Goal: Transaction & Acquisition: Download file/media

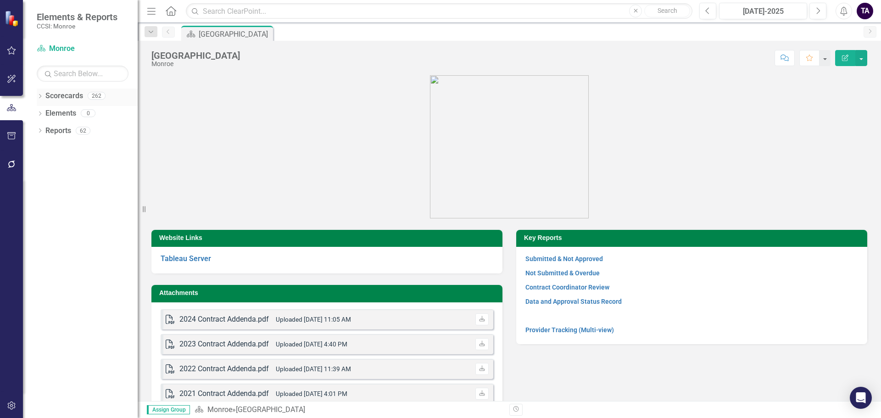
click at [41, 98] on icon "Dropdown" at bounding box center [40, 97] width 6 height 5
click at [44, 108] on div "Dropdown [GEOGRAPHIC_DATA]" at bounding box center [89, 113] width 96 height 15
click at [45, 113] on icon "Dropdown" at bounding box center [44, 113] width 7 height 6
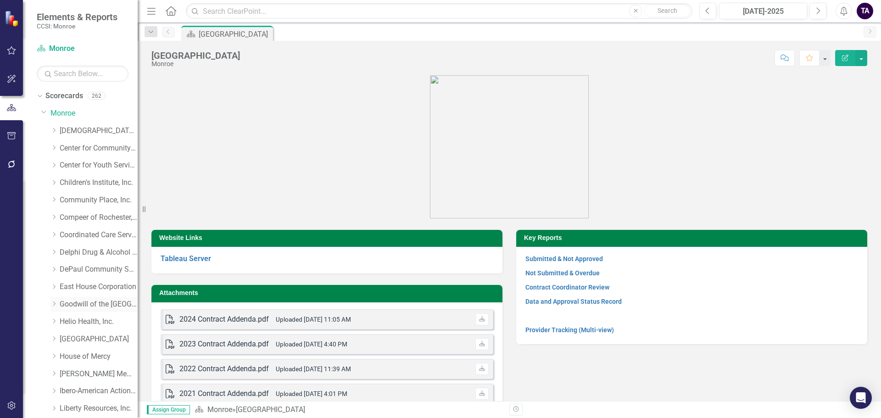
click at [54, 302] on icon "Dropdown" at bounding box center [53, 304] width 7 height 6
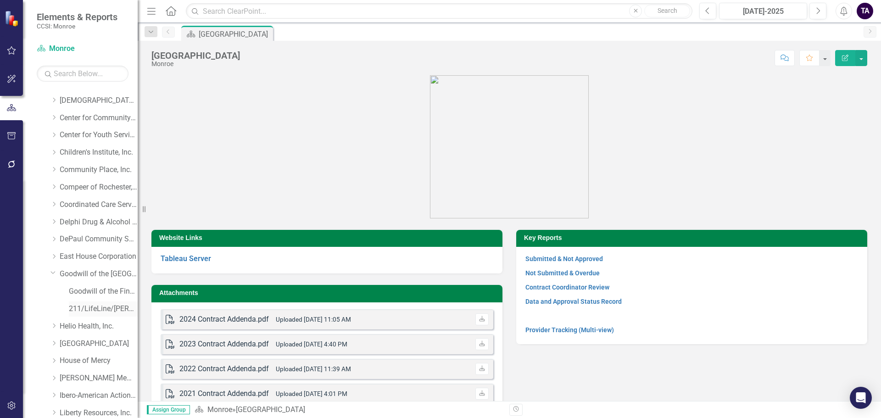
scroll to position [46, 0]
click at [89, 300] on div "211/LifeLine/[PERSON_NAME]" at bounding box center [103, 293] width 69 height 15
click at [89, 294] on link "211/LifeLine/[PERSON_NAME]" at bounding box center [103, 293] width 69 height 11
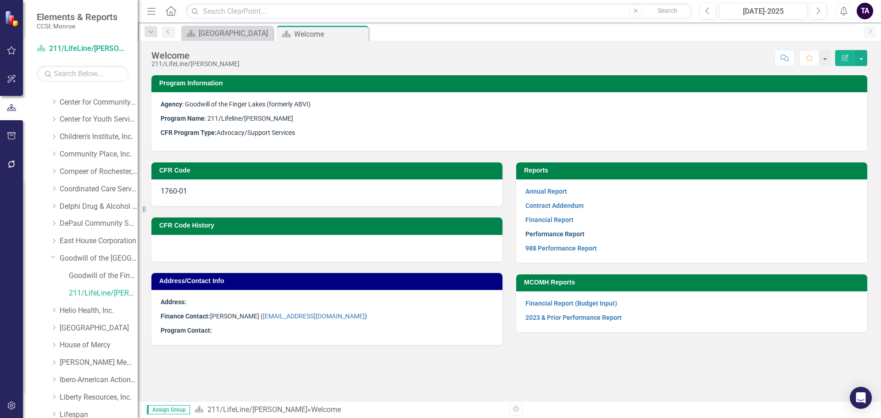
click at [546, 233] on link "Performance Report" at bounding box center [555, 233] width 59 height 7
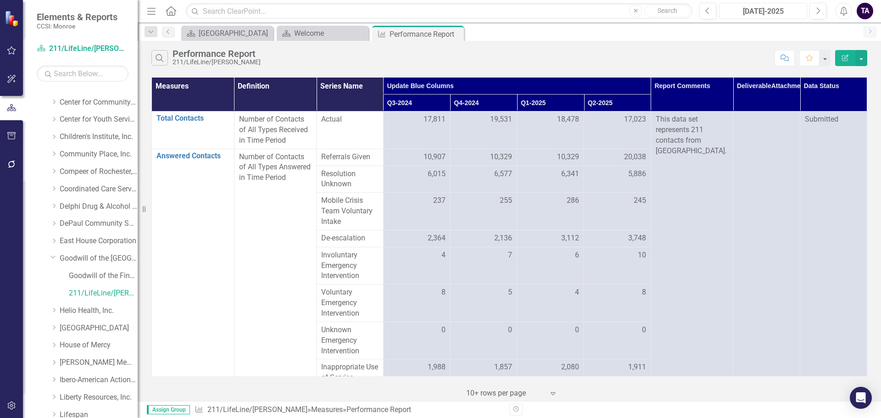
click at [739, 11] on div "[DATE]-2025" at bounding box center [763, 11] width 82 height 11
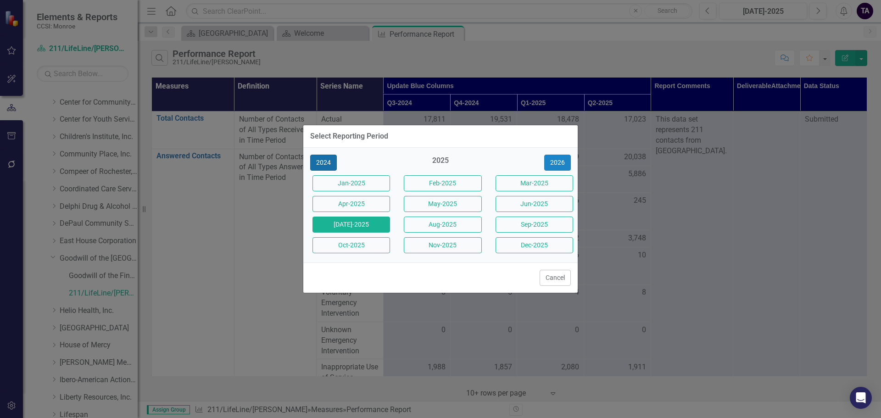
click at [334, 163] on button "2024" at bounding box center [323, 163] width 27 height 16
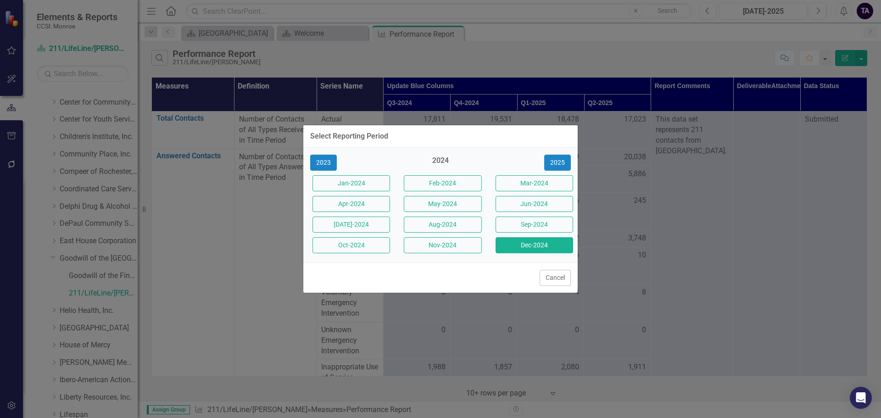
click at [509, 244] on button "Dec-2024" at bounding box center [535, 245] width 78 height 16
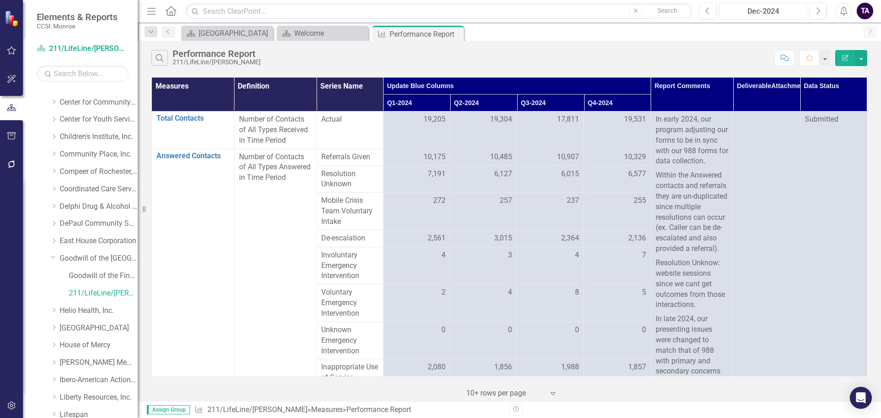
click at [750, 12] on div "Dec-2024" at bounding box center [763, 11] width 82 height 11
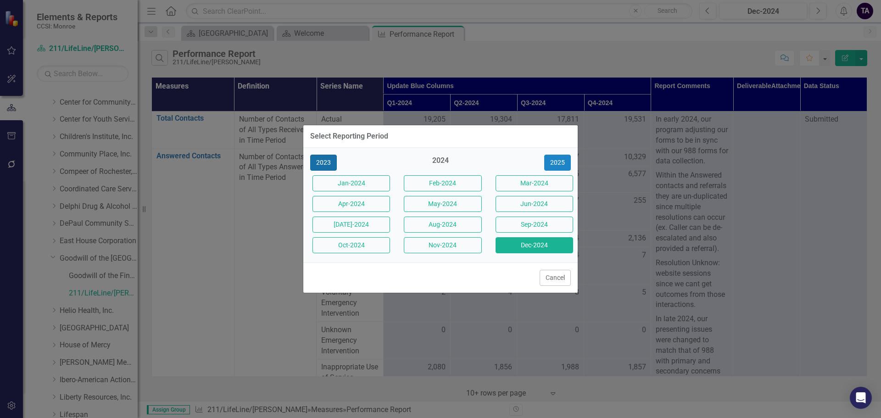
click at [313, 159] on button "2023" at bounding box center [323, 163] width 27 height 16
click at [522, 247] on button "Dec-23" at bounding box center [535, 245] width 78 height 16
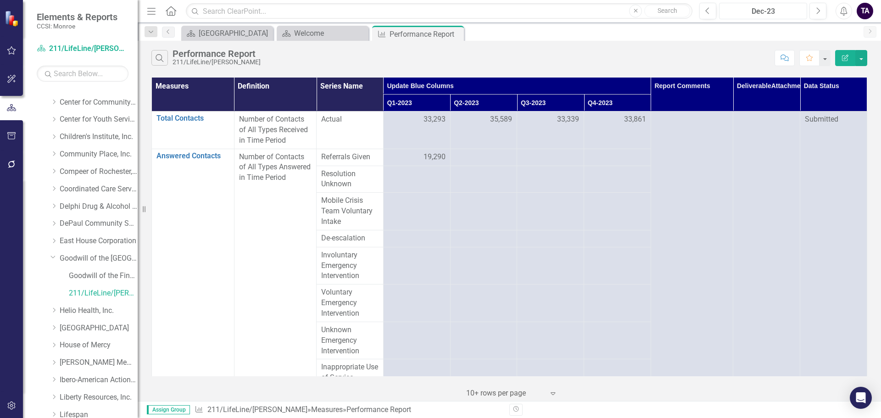
click at [782, 13] on div "Dec-23" at bounding box center [763, 11] width 82 height 11
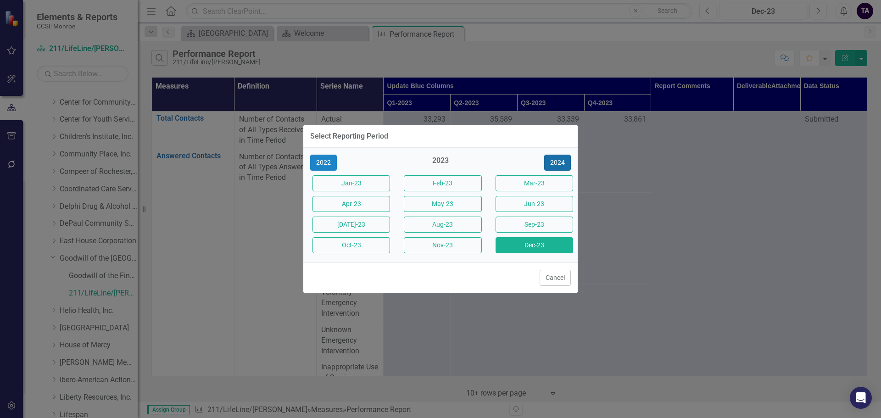
click at [564, 168] on button "2024" at bounding box center [557, 163] width 27 height 16
click at [518, 247] on button "Dec-2024" at bounding box center [535, 245] width 78 height 16
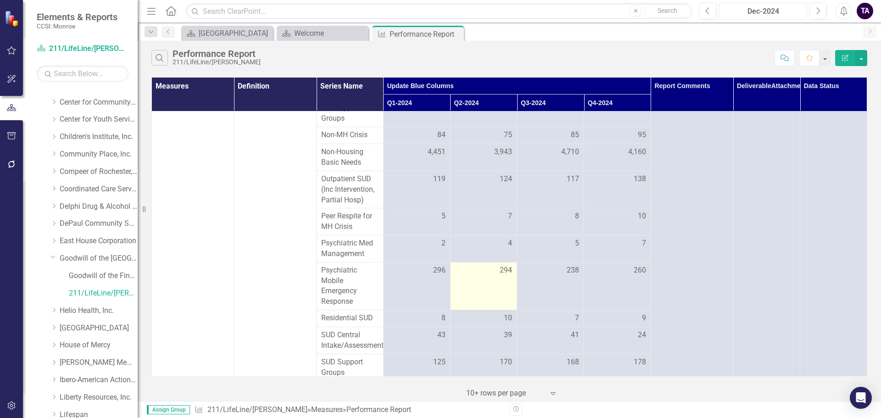
scroll to position [2020, 0]
click at [53, 255] on icon "Dropdown" at bounding box center [53, 256] width 6 height 7
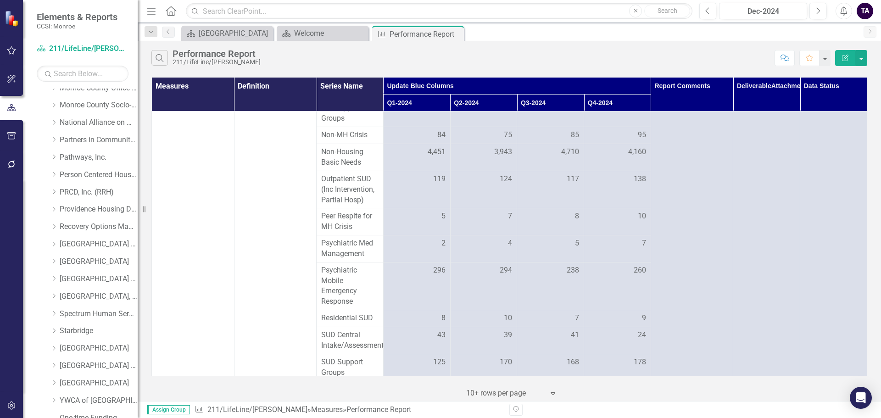
scroll to position [470, 0]
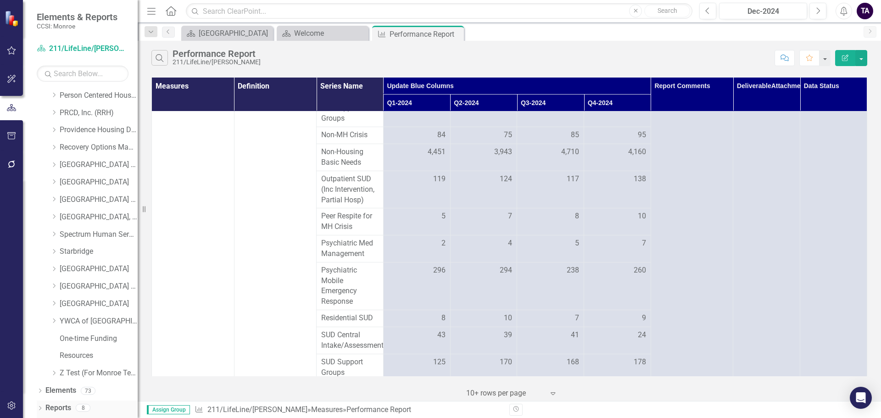
click at [38, 408] on icon "Dropdown" at bounding box center [40, 409] width 6 height 5
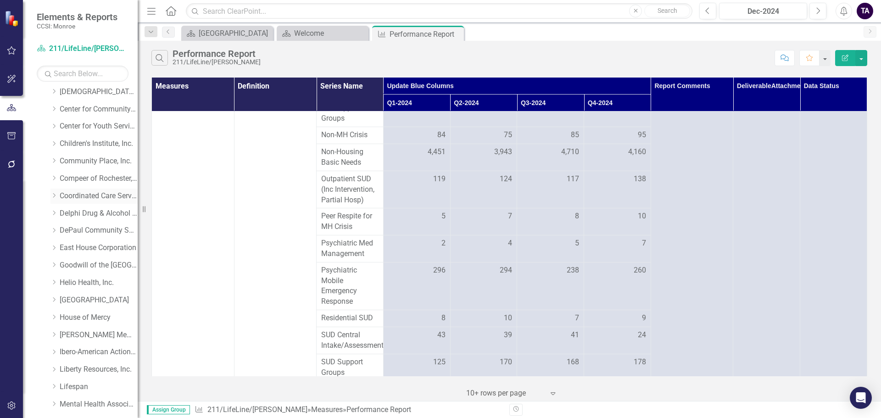
scroll to position [0, 0]
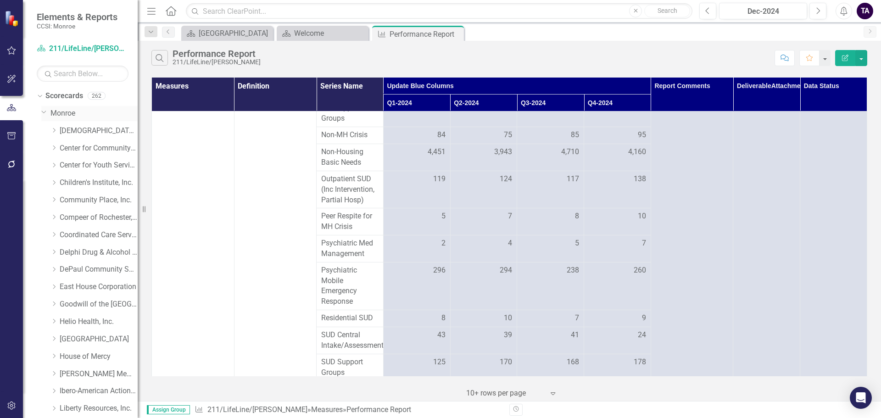
click at [61, 111] on link "Monroe" at bounding box center [93, 113] width 87 height 11
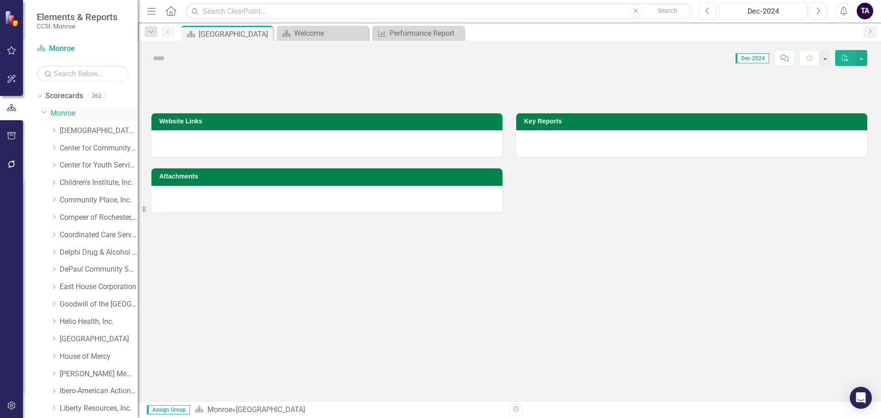
click at [44, 112] on icon "Dropdown" at bounding box center [44, 111] width 6 height 7
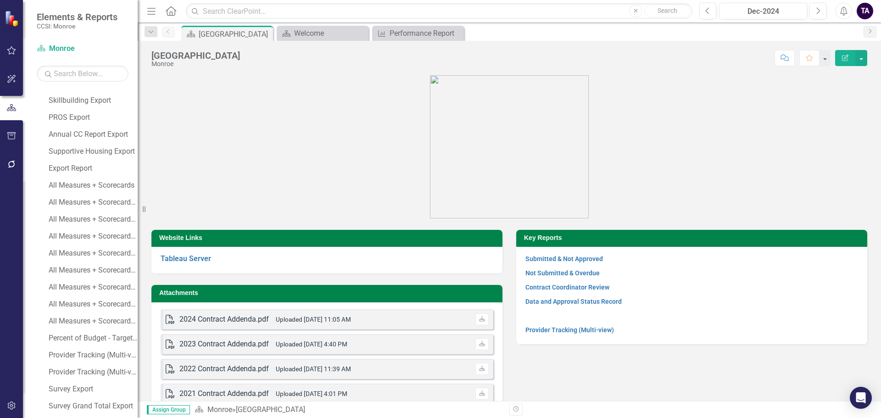
scroll to position [396, 0]
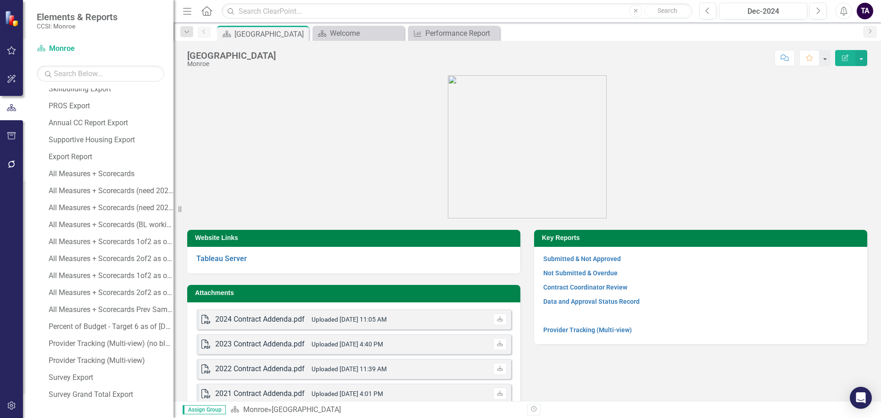
drag, startPoint x: 147, startPoint y: 210, endPoint x: 173, endPoint y: 213, distance: 26.9
click at [173, 213] on div "Resize" at bounding box center [176, 209] width 7 height 418
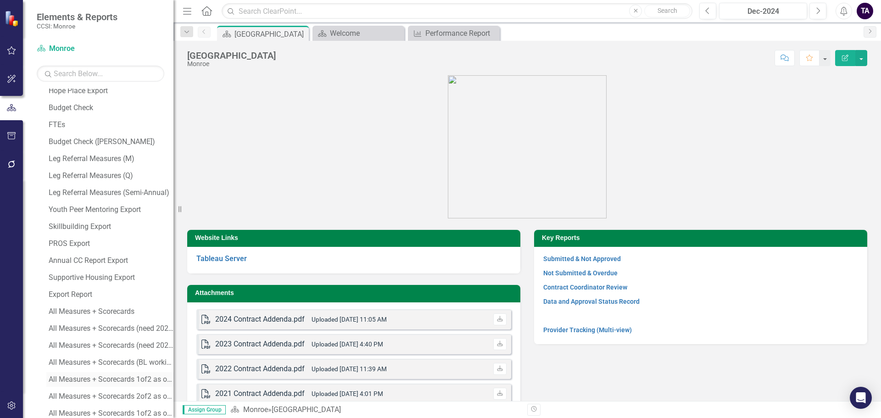
scroll to position [213, 0]
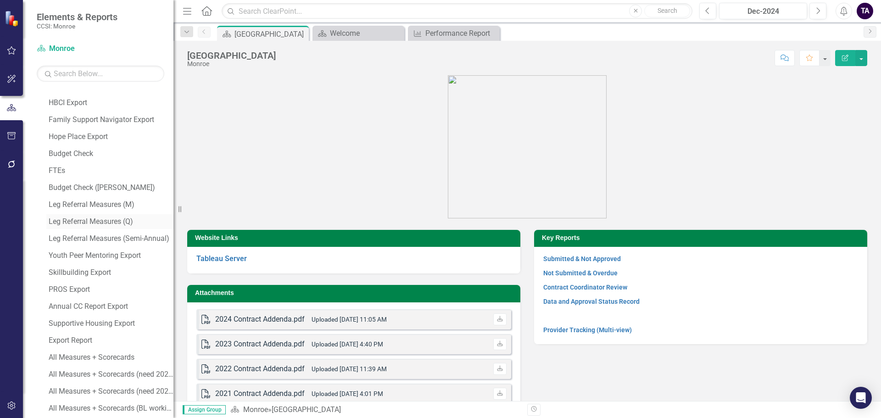
click at [99, 224] on div "Leg Referral Measures (Q)" at bounding box center [111, 222] width 125 height 8
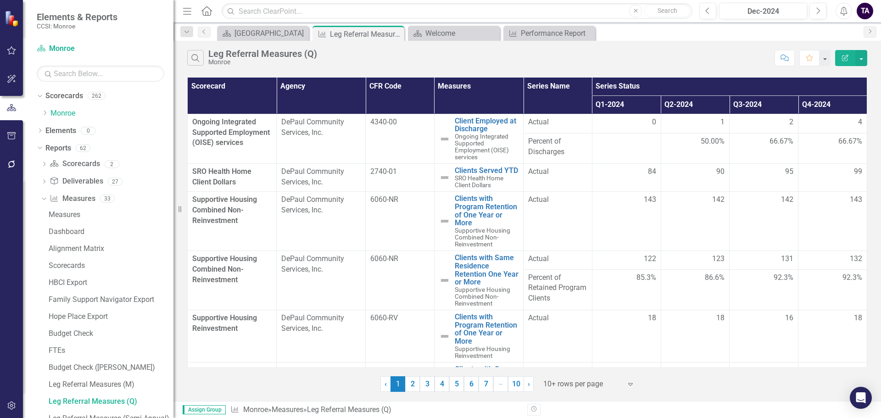
click at [620, 386] on div at bounding box center [582, 384] width 78 height 12
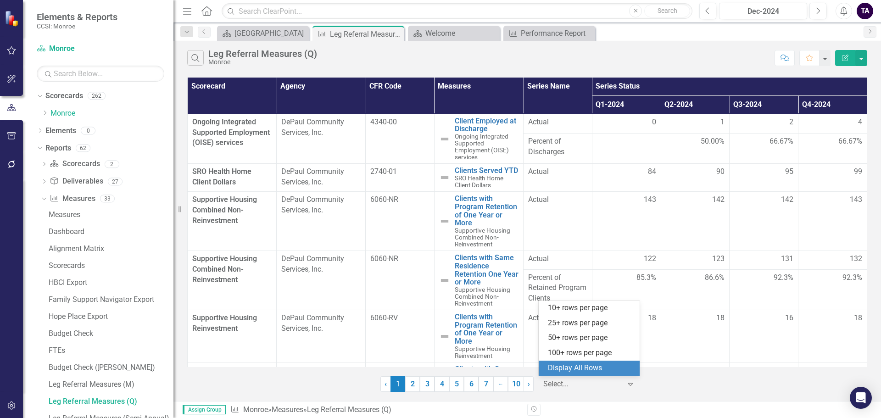
click at [592, 372] on div "Display All Rows" at bounding box center [591, 368] width 86 height 11
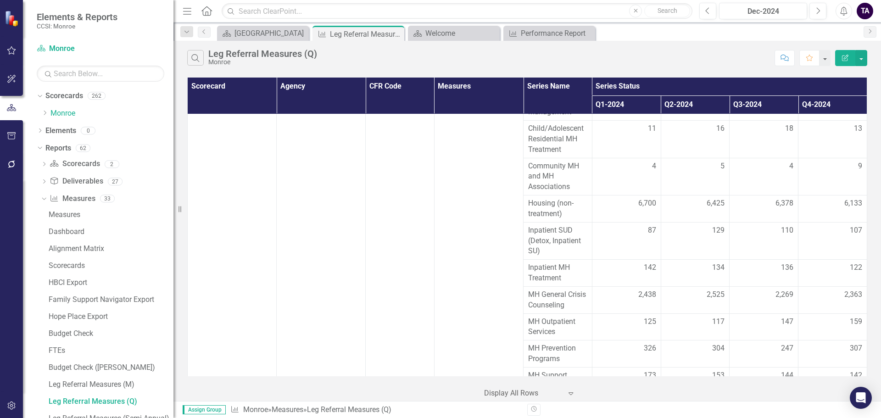
scroll to position [1670, 0]
click at [860, 61] on button "button" at bounding box center [862, 58] width 12 height 16
click at [827, 108] on link "Excel Export to Excel" at bounding box center [831, 110] width 73 height 17
